Goal: Navigation & Orientation: Go to known website

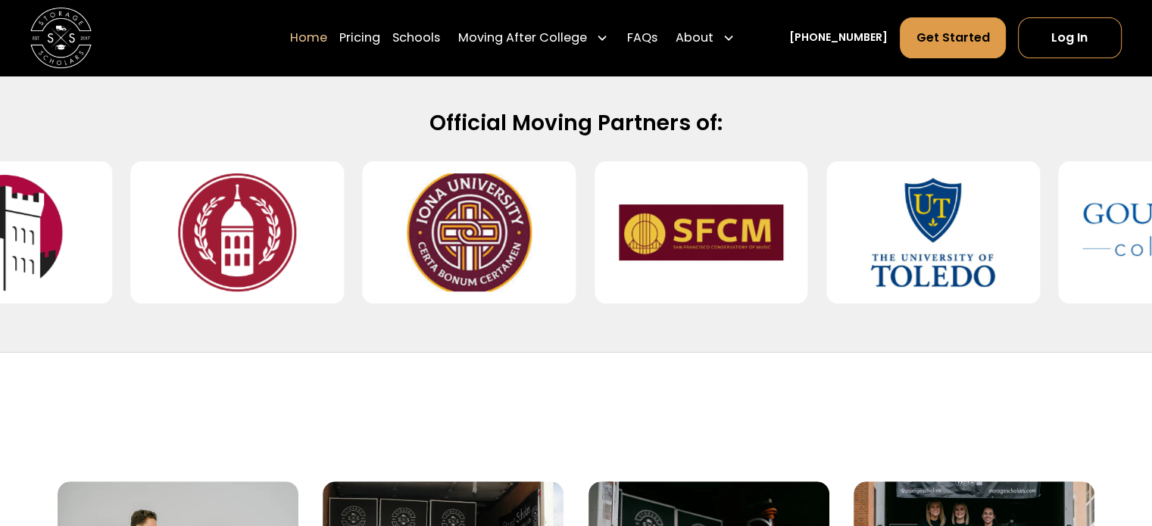
scroll to position [660, 0]
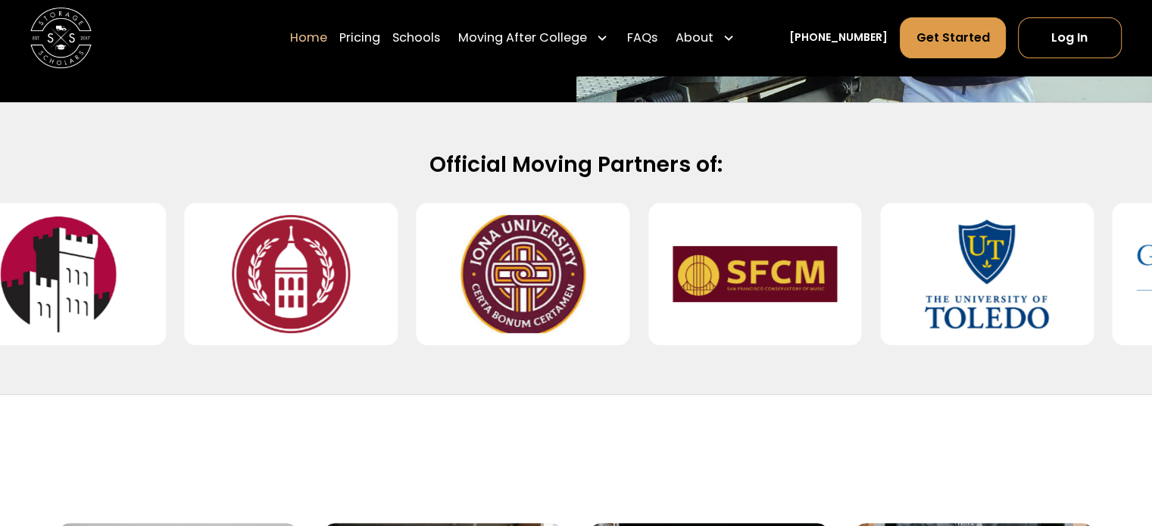
scroll to position [569, 0]
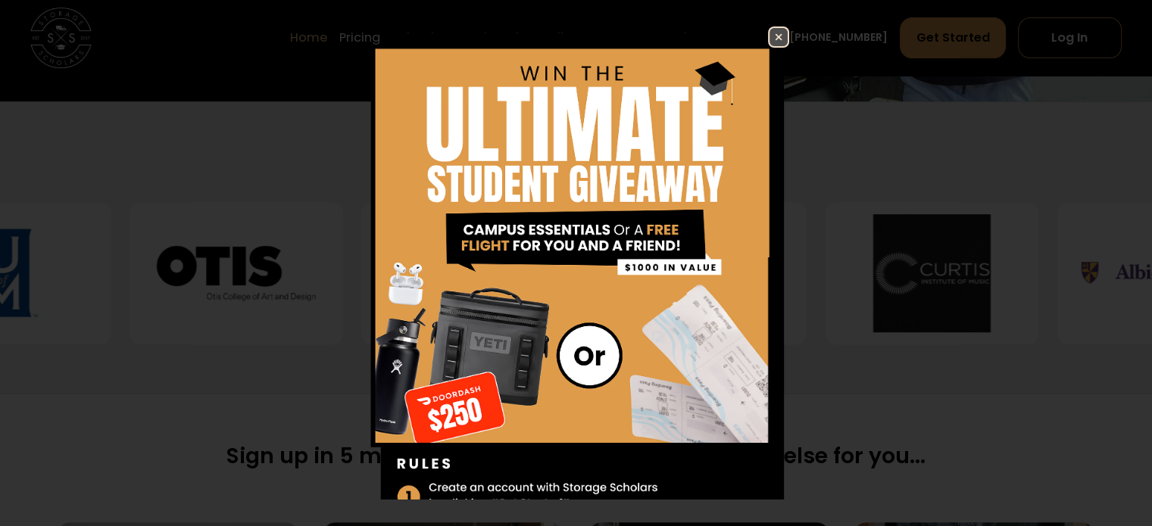
click at [769, 36] on img at bounding box center [778, 37] width 18 height 18
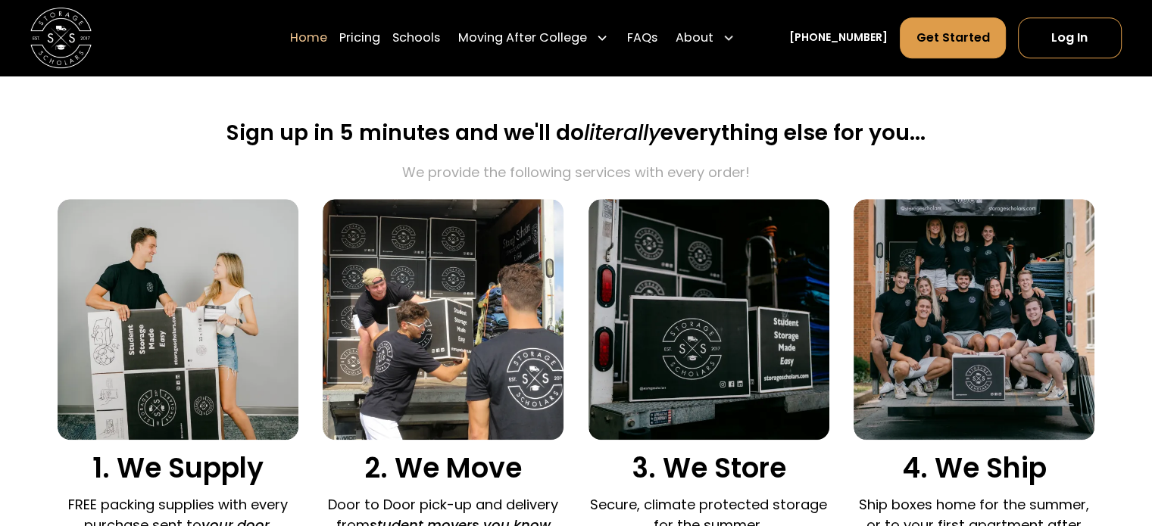
scroll to position [893, 0]
